Goal: Information Seeking & Learning: Check status

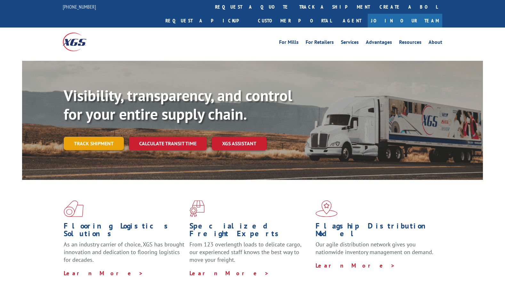
click at [101, 137] on link "Track shipment" at bounding box center [94, 143] width 60 height 13
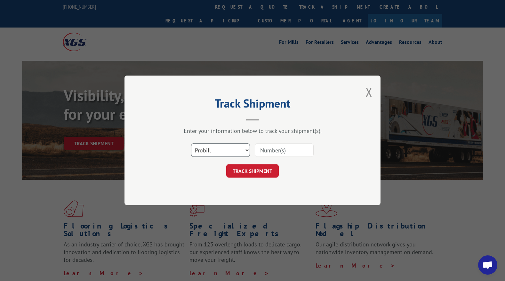
click at [239, 148] on select "Select category... Probill BOL PO" at bounding box center [220, 150] width 59 height 13
select select "po"
click at [191, 144] on select "Select category... Probill BOL PO" at bounding box center [220, 150] width 59 height 13
paste input "7276"
type input "7276"
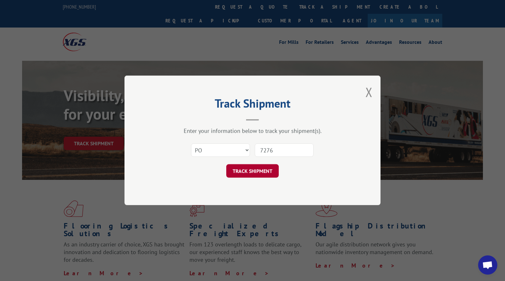
click at [250, 170] on button "TRACK SHIPMENT" at bounding box center [252, 170] width 52 height 13
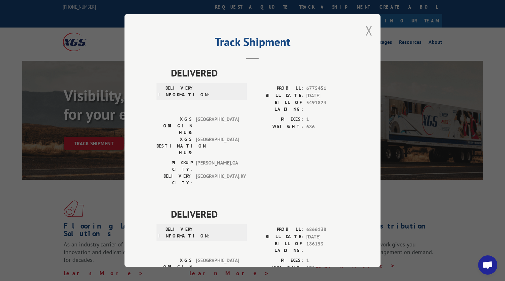
click at [367, 30] on button "Close modal" at bounding box center [368, 30] width 7 height 17
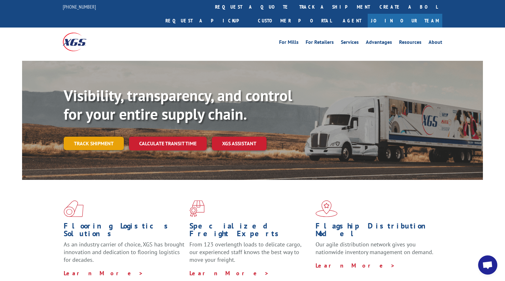
click at [91, 137] on link "Track shipment" at bounding box center [94, 143] width 60 height 13
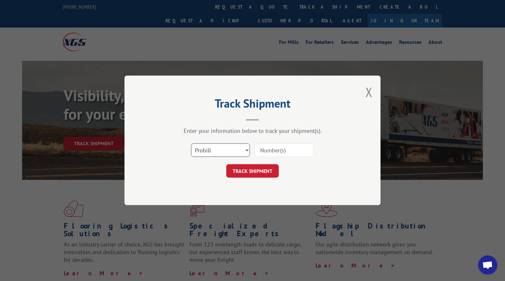
click at [231, 154] on select "Select category... Probill BOL PO" at bounding box center [220, 150] width 59 height 13
select select "po"
click at [191, 144] on select "Select category... Probill BOL PO" at bounding box center [220, 150] width 59 height 13
drag, startPoint x: 286, startPoint y: 147, endPoint x: 284, endPoint y: 150, distance: 4.0
click at [286, 147] on input at bounding box center [284, 150] width 59 height 13
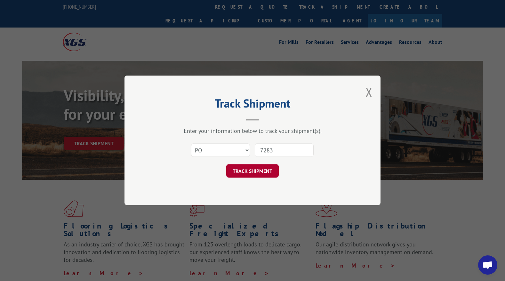
type input "7283"
click at [255, 171] on button "TRACK SHIPMENT" at bounding box center [252, 170] width 52 height 13
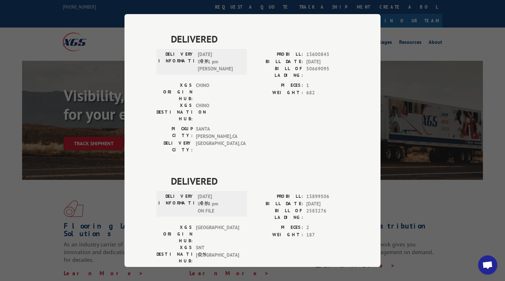
scroll to position [1396, 0]
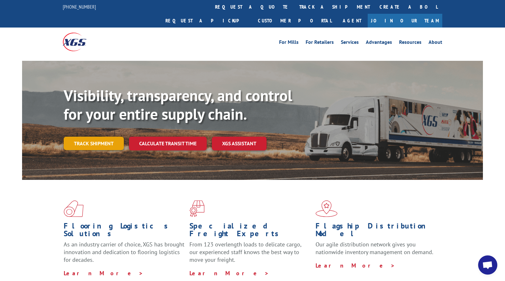
click at [96, 137] on link "Track shipment" at bounding box center [94, 143] width 60 height 13
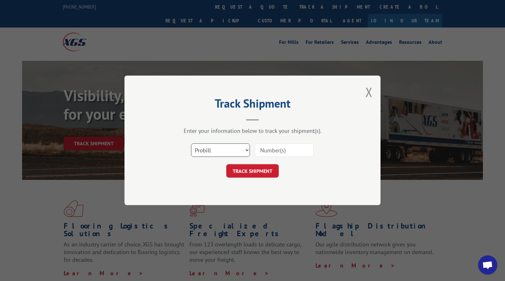
click at [228, 151] on select "Select category... Probill BOL PO" at bounding box center [220, 150] width 59 height 13
select select "po"
click at [191, 144] on select "Select category... Probill BOL PO" at bounding box center [220, 150] width 59 height 13
click at [278, 155] on input at bounding box center [284, 150] width 59 height 13
type input "7285"
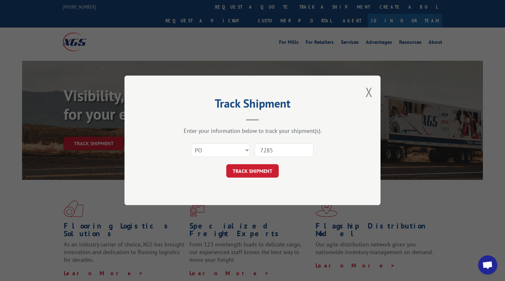
click button "TRACK SHIPMENT" at bounding box center [252, 170] width 52 height 13
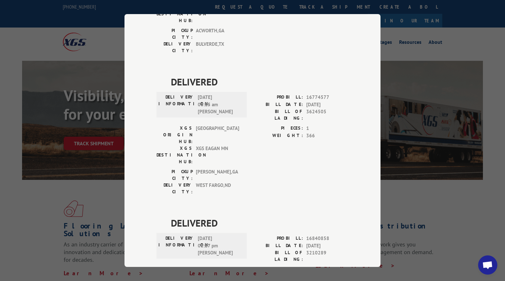
scroll to position [1436, 0]
